Goal: Find contact information: Find contact information

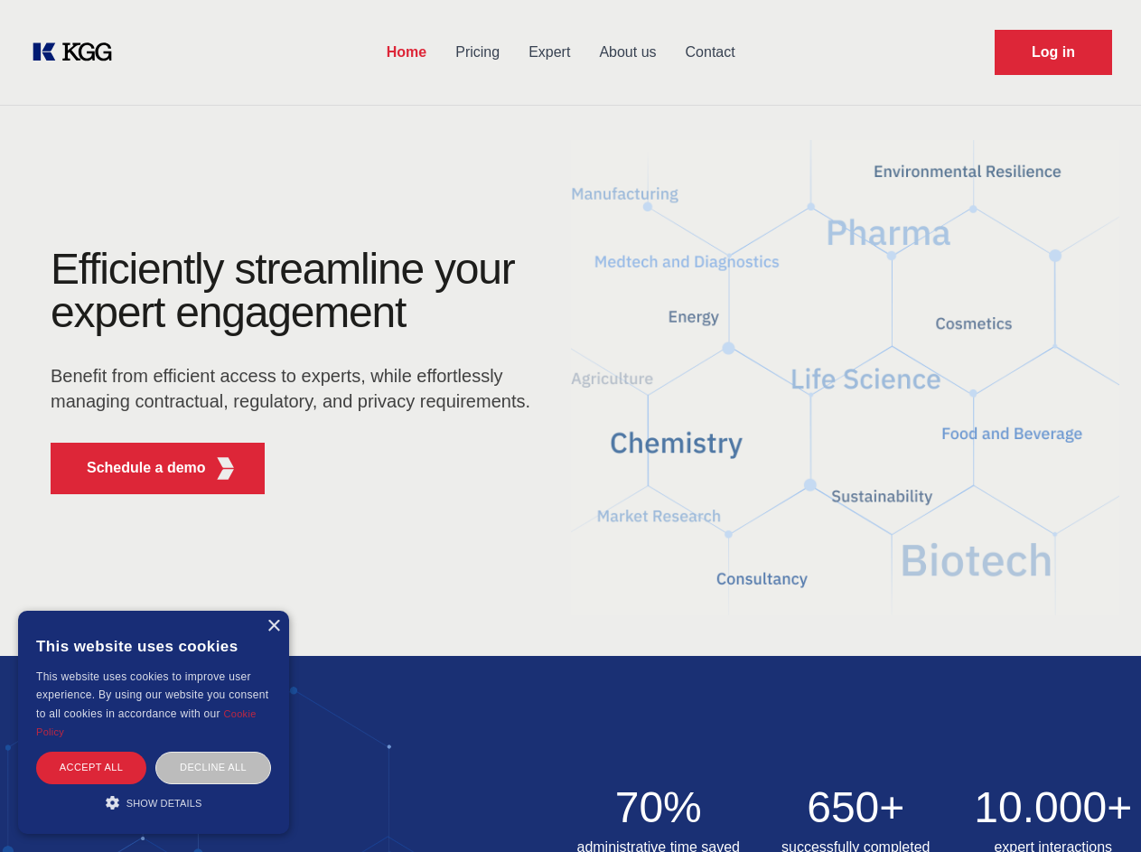
click at [570, 425] on div "Efficiently streamline your expert engagement Benefit from efficient access to …" at bounding box center [296, 378] width 549 height 261
click at [136, 468] on p "Schedule a demo" at bounding box center [146, 468] width 119 height 22
click at [273, 626] on div "× This website uses cookies This website uses cookies to improve user experienc…" at bounding box center [153, 722] width 271 height 223
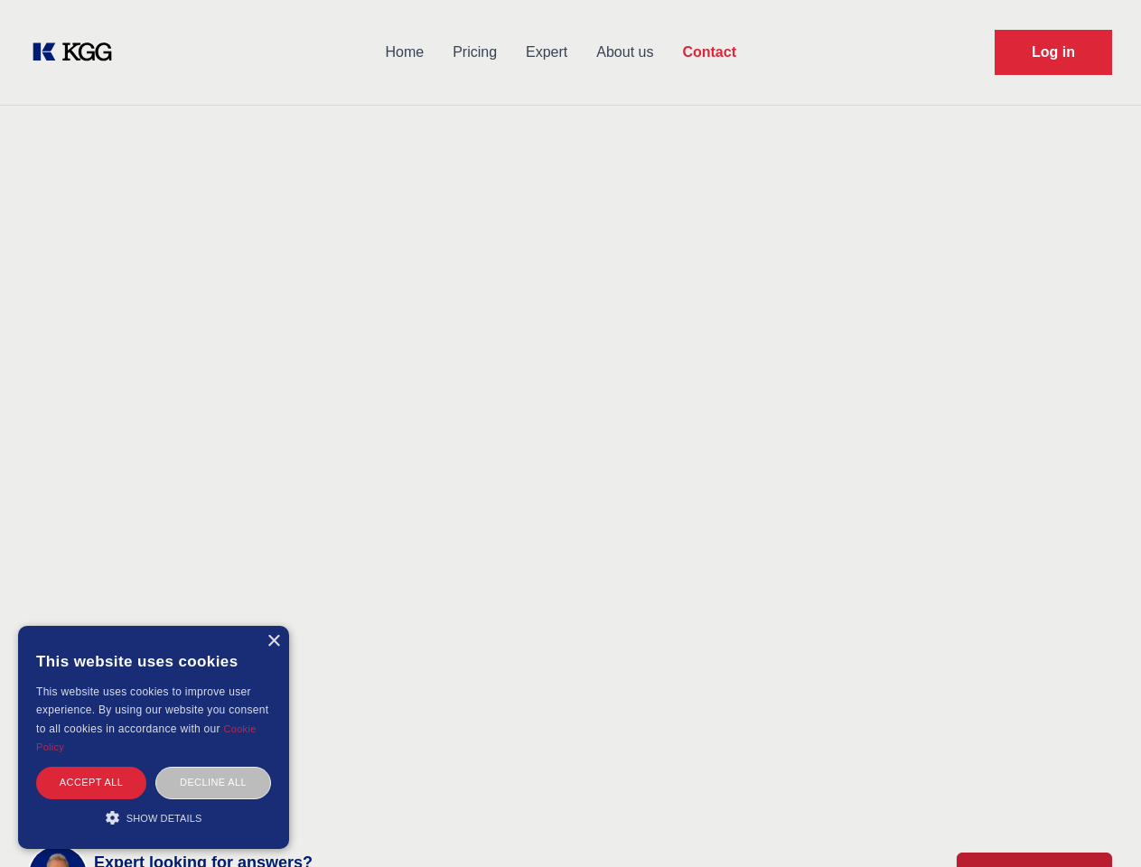
click at [91, 767] on div "Accept all" at bounding box center [91, 783] width 110 height 32
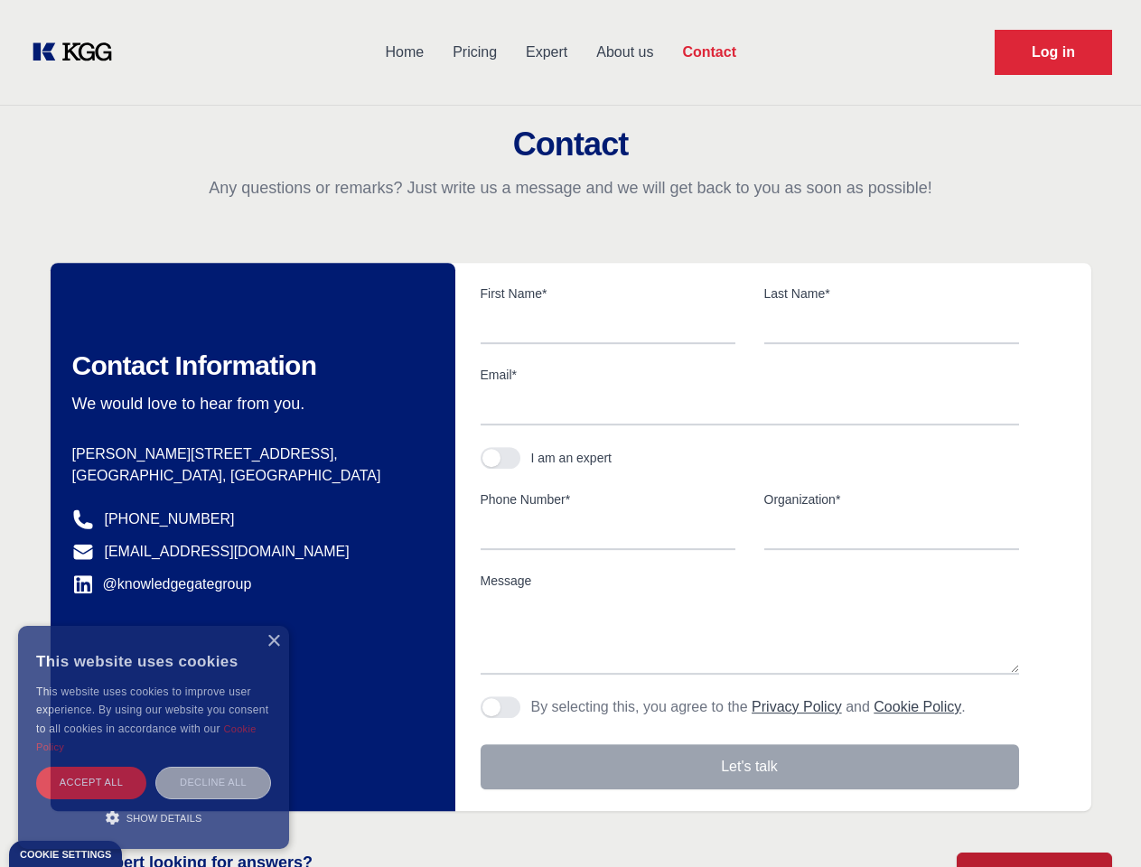
click at [213, 767] on div "Decline all" at bounding box center [213, 783] width 116 height 32
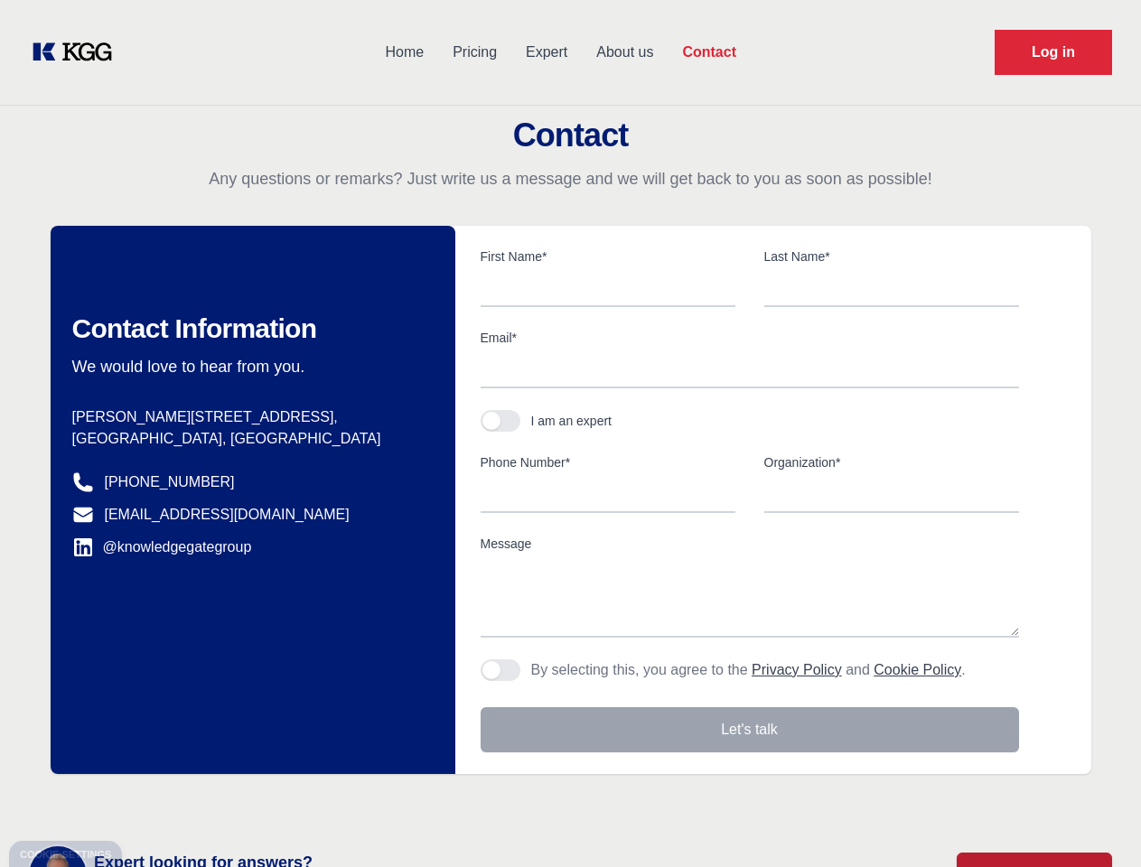
click at [154, 802] on main "Contact Any questions or remarks? Just write us a message and we will get back …" at bounding box center [570, 470] width 1141 height 940
